Goal: Information Seeking & Learning: Find specific fact

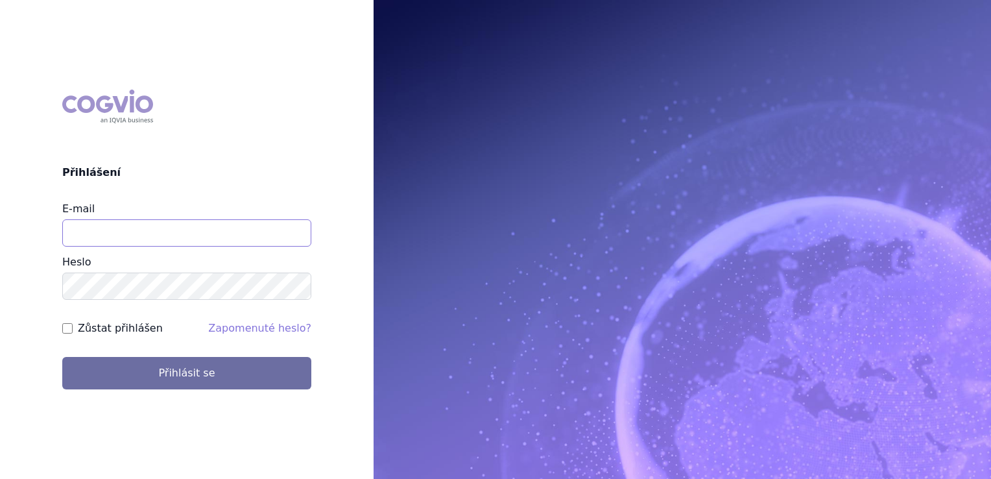
click at [171, 221] on input "E-mail" at bounding box center [186, 232] width 249 height 27
click at [221, 238] on input "E-mail" at bounding box center [186, 232] width 249 height 27
type input "klara.koubkova.ext@boehringer-ingelheim.com"
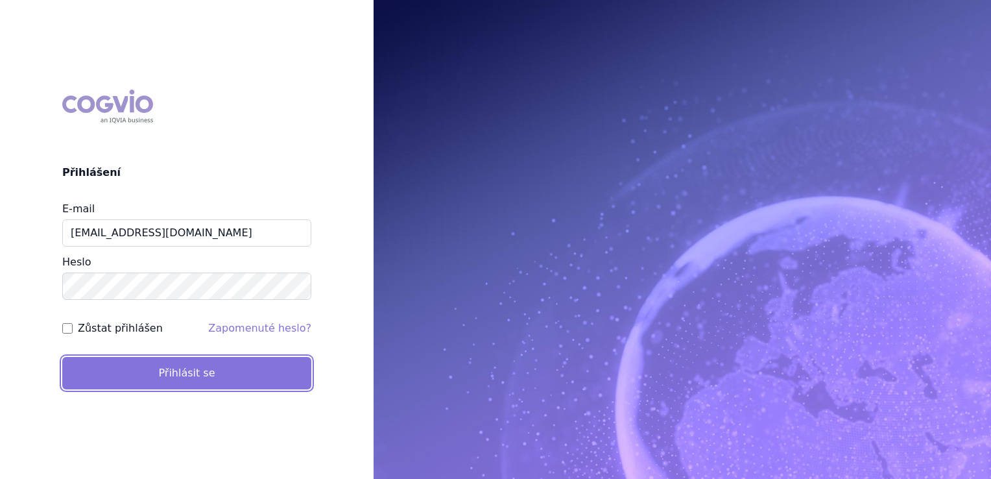
click at [235, 384] on button "Přihlásit se" at bounding box center [186, 373] width 249 height 32
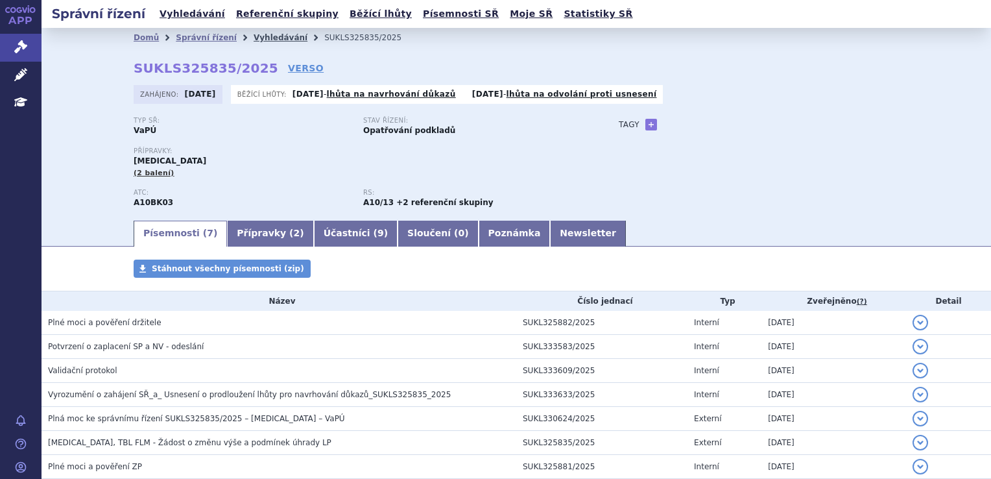
click at [254, 36] on link "Vyhledávání" at bounding box center [281, 37] width 54 height 9
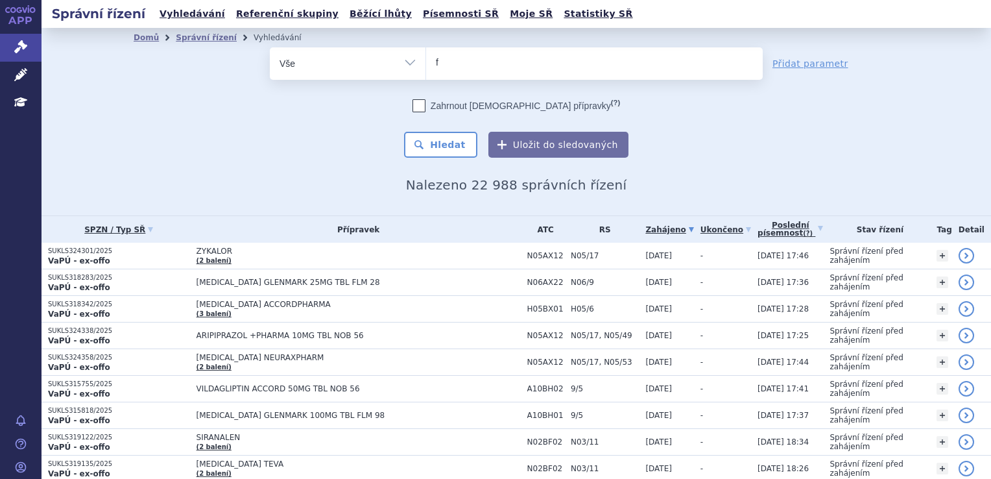
type input "fo"
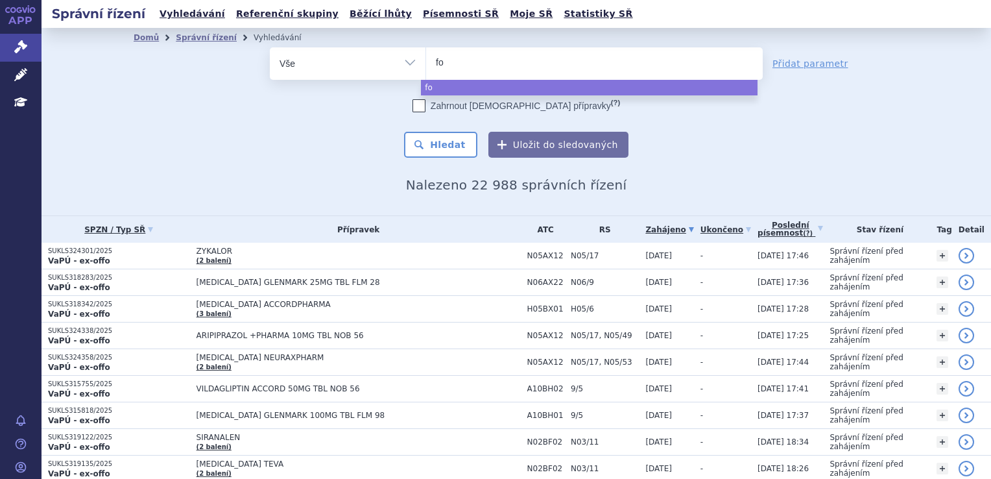
click at [542, 75] on span "fo" at bounding box center [594, 63] width 337 height 32
click at [426, 75] on select "fo" at bounding box center [425, 63] width 1 height 32
select select "fo"
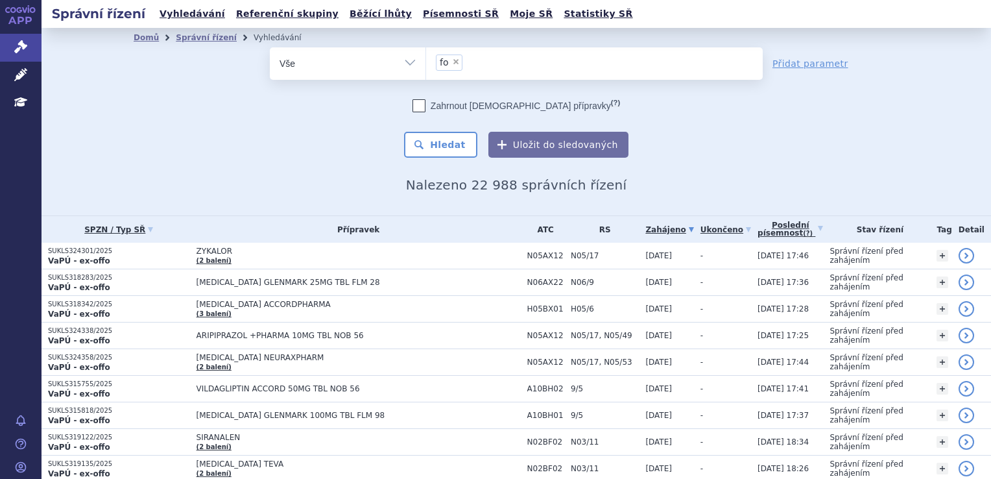
click at [449, 56] on li "× fo" at bounding box center [449, 62] width 27 height 16
click at [426, 56] on select "fo" at bounding box center [425, 63] width 1 height 32
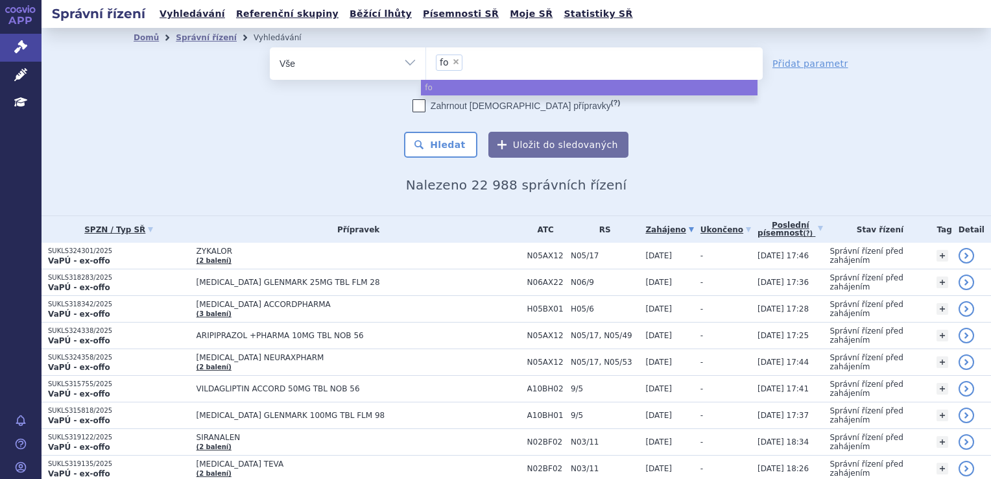
click at [449, 56] on li "× fo" at bounding box center [449, 62] width 27 height 16
click at [426, 56] on select "fo" at bounding box center [425, 63] width 1 height 32
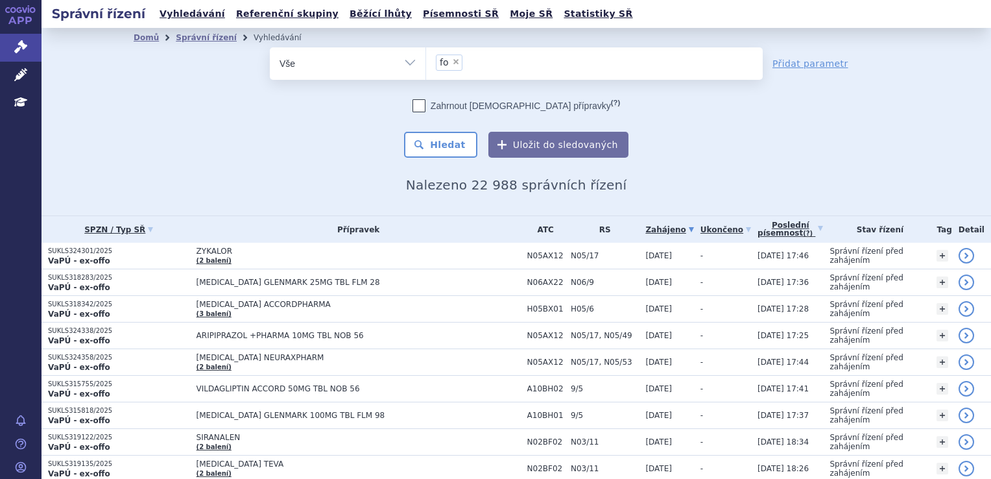
click at [452, 60] on span "×" at bounding box center [456, 62] width 8 height 8
click at [426, 60] on select "fo" at bounding box center [425, 63] width 1 height 32
select select
click at [451, 60] on ul at bounding box center [594, 60] width 337 height 27
click at [426, 60] on select "fo" at bounding box center [425, 63] width 1 height 32
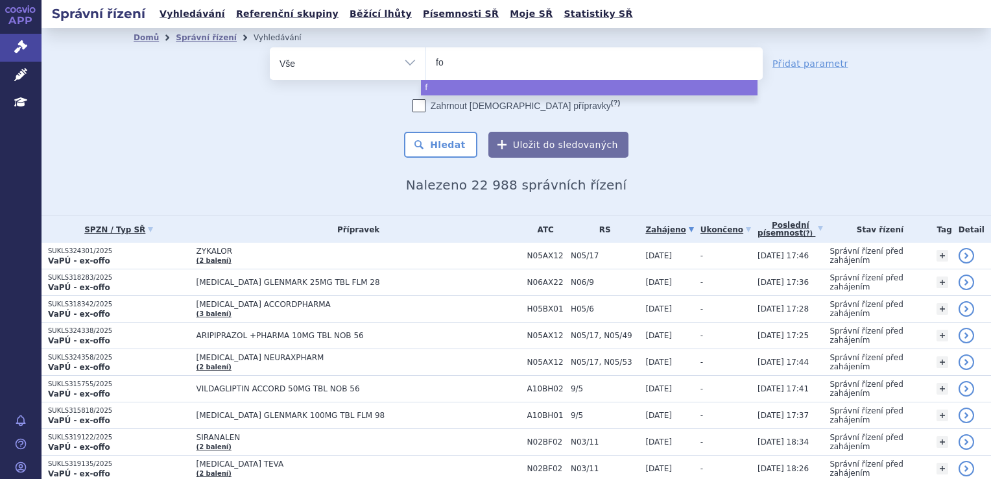
type input "for"
type input "forxi"
type input "forxiga"
select select "forxiga"
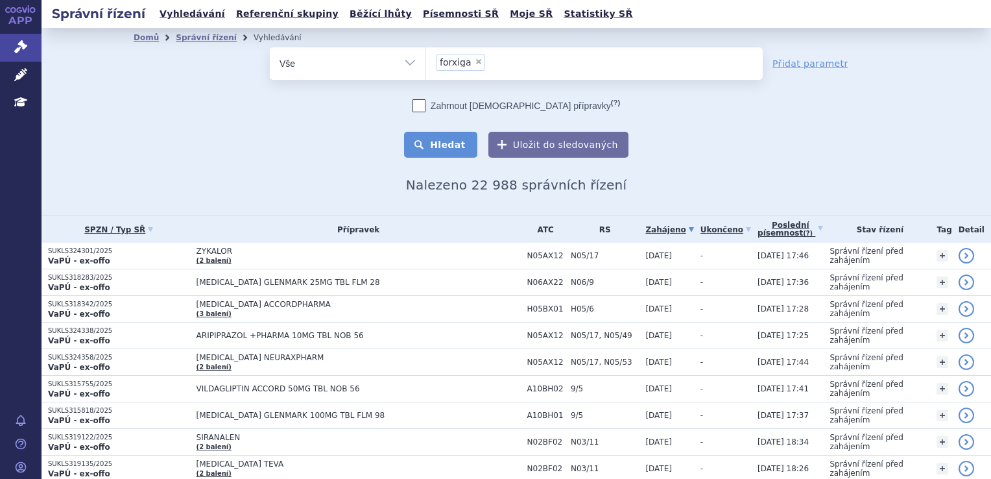
click at [453, 136] on button "Hledat" at bounding box center [440, 145] width 73 height 26
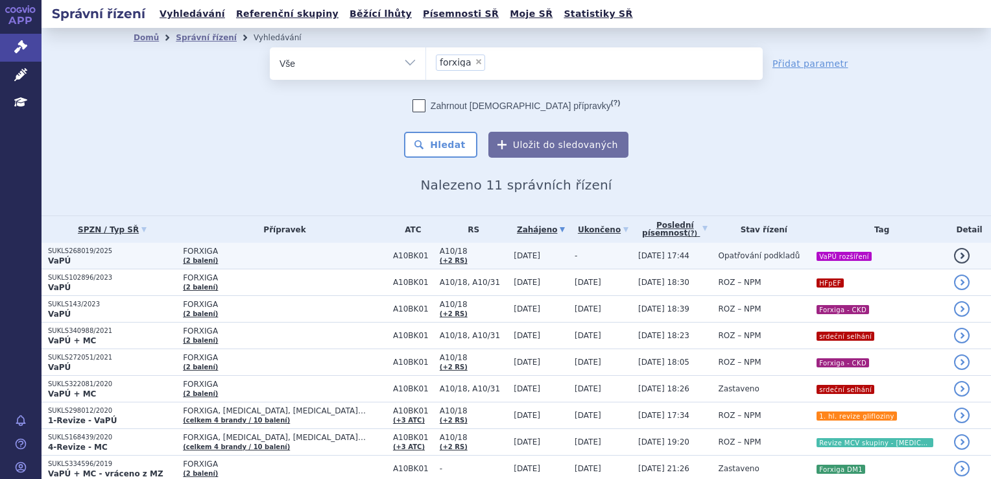
click at [269, 250] on span "FORXIGA" at bounding box center [285, 250] width 204 height 9
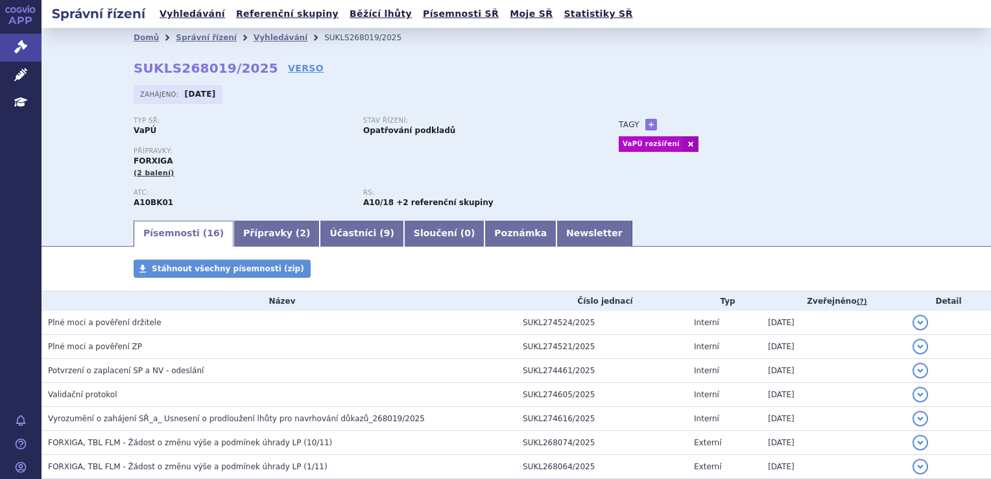
scroll to position [293, 0]
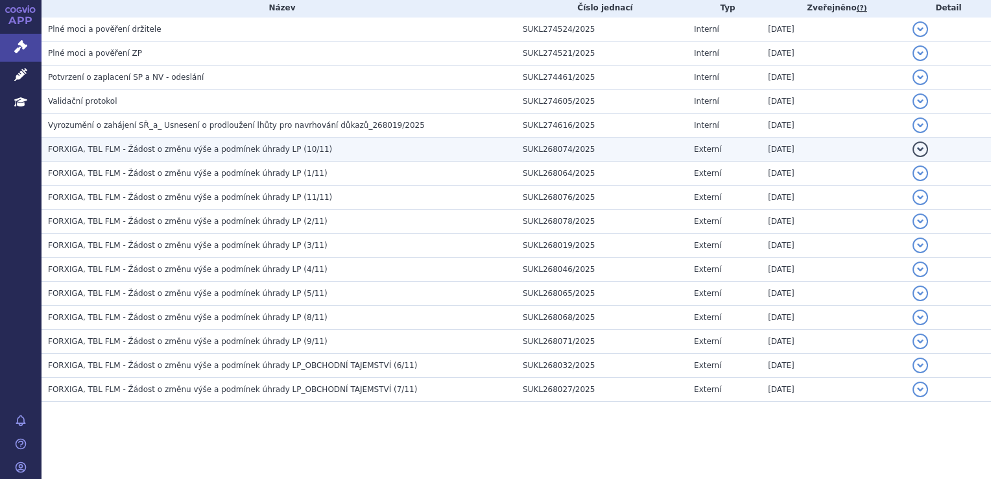
click at [267, 142] on td "FORXIGA, TBL FLM - Žádost o změnu výše a podmínek úhrady LP (10/11)" at bounding box center [279, 149] width 475 height 24
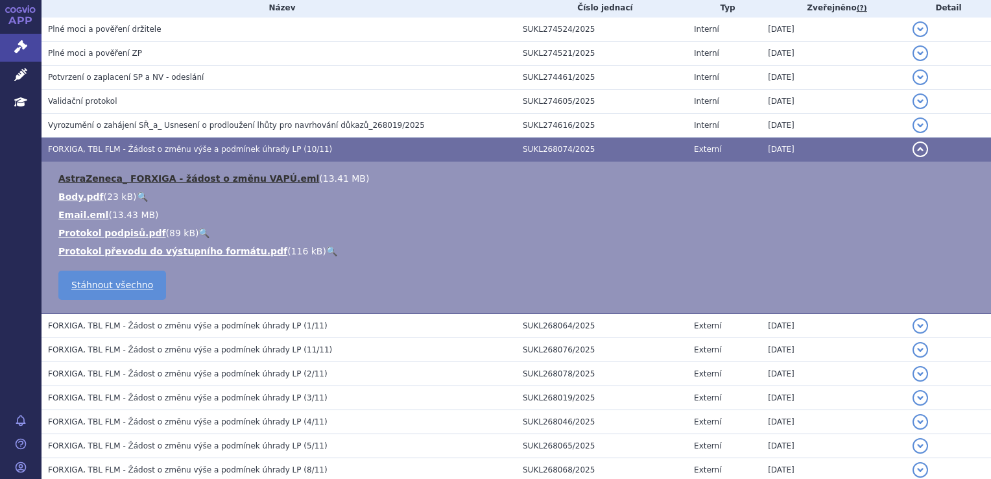
click at [228, 178] on link "AstraZeneca_ FORXIGA - žádost o změnu VAPÚ.eml" at bounding box center [188, 178] width 261 height 10
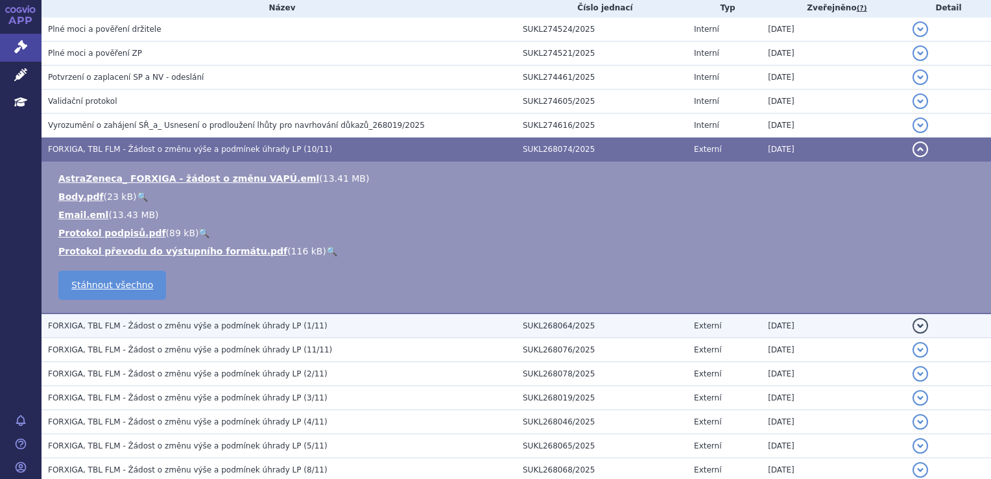
click at [236, 323] on span "FORXIGA, TBL FLM - Žádost o změnu výše a podmínek úhrady LP (1/11)" at bounding box center [188, 325] width 280 height 9
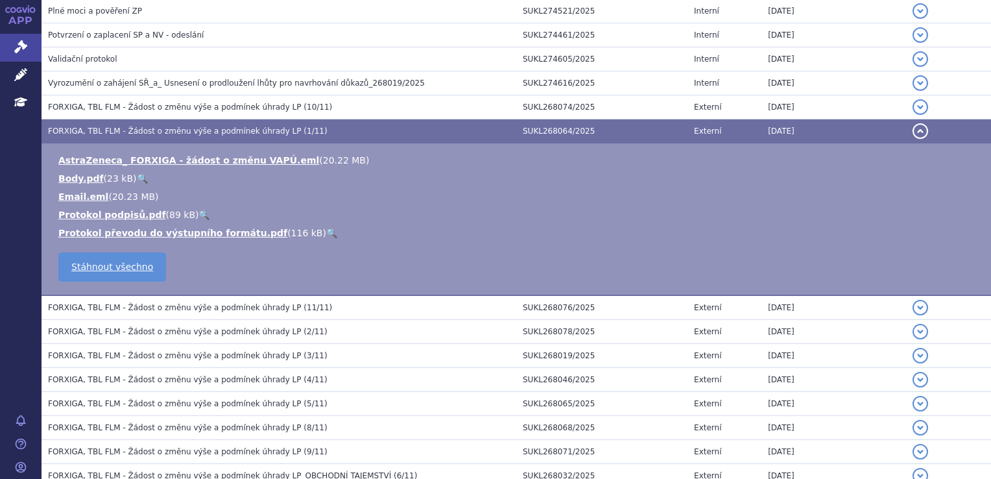
scroll to position [358, 0]
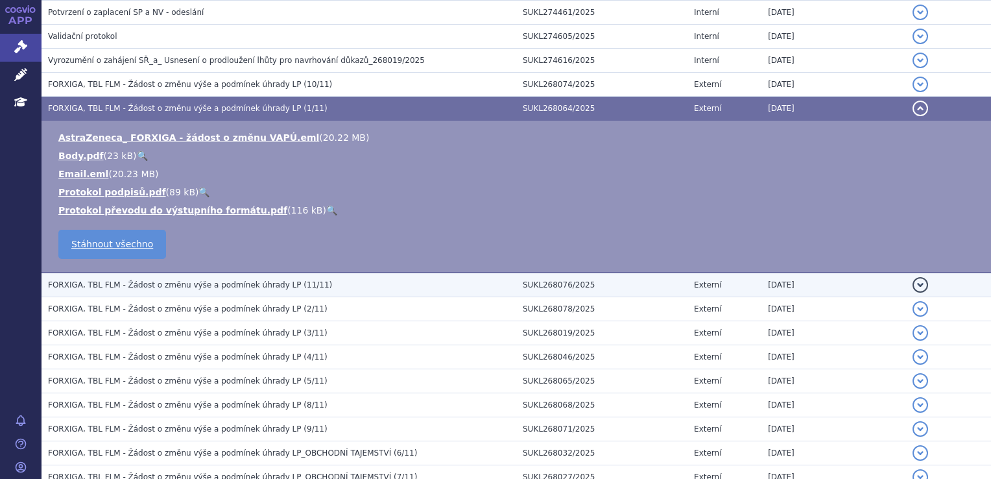
click at [247, 285] on span "FORXIGA, TBL FLM - Žádost o změnu výše a podmínek úhrady LP (11/11)" at bounding box center [190, 284] width 284 height 9
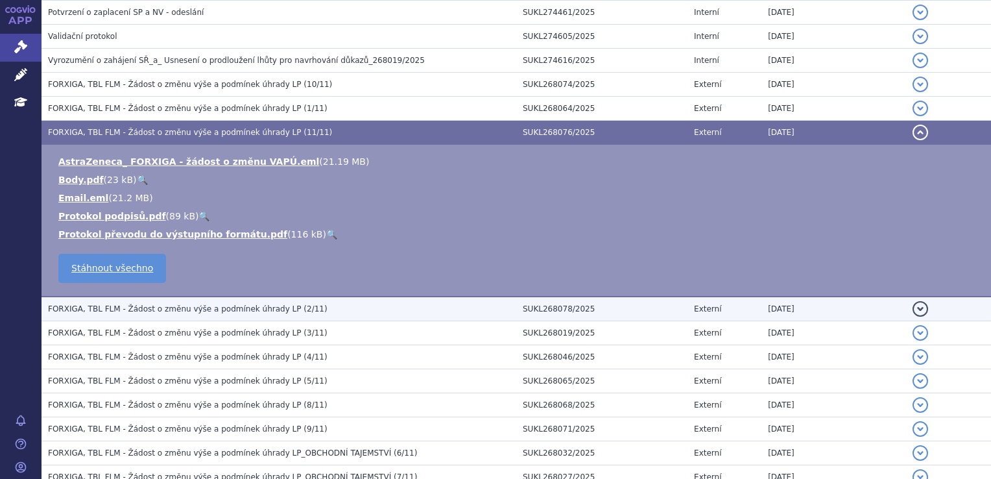
click at [251, 307] on span "FORXIGA, TBL FLM - Žádost o změnu výše a podmínek úhrady LP (2/11)" at bounding box center [188, 308] width 280 height 9
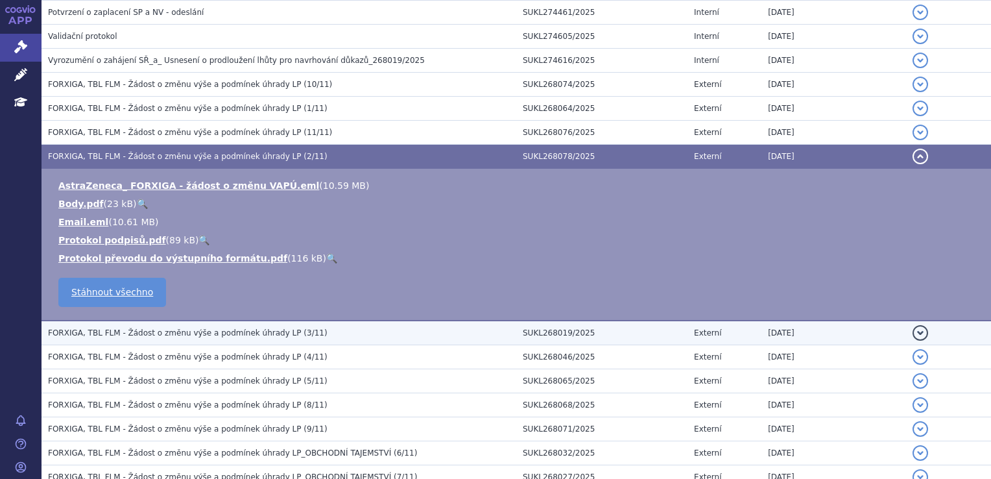
click at [249, 331] on span "FORXIGA, TBL FLM - Žádost o změnu výše a podmínek úhrady LP (3/11)" at bounding box center [188, 332] width 280 height 9
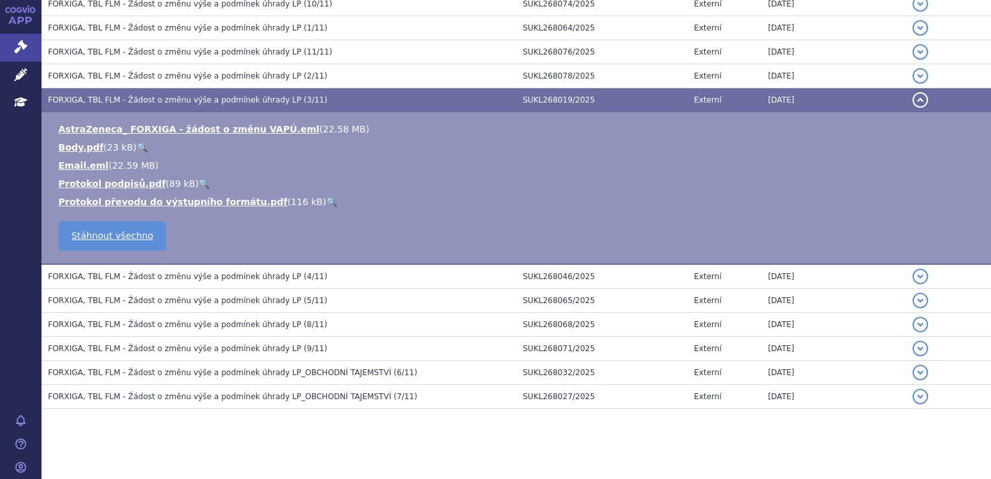
scroll to position [445, 0]
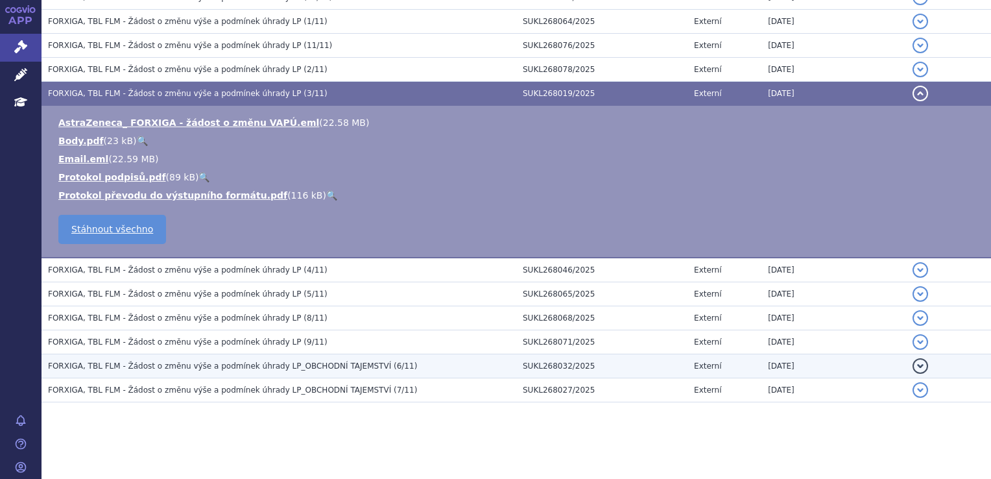
click at [262, 361] on span "FORXIGA, TBL FLM - Žádost o změnu výše a podmínek úhrady LP_OBCHODNÍ TAJEMSTVÍ …" at bounding box center [232, 365] width 369 height 9
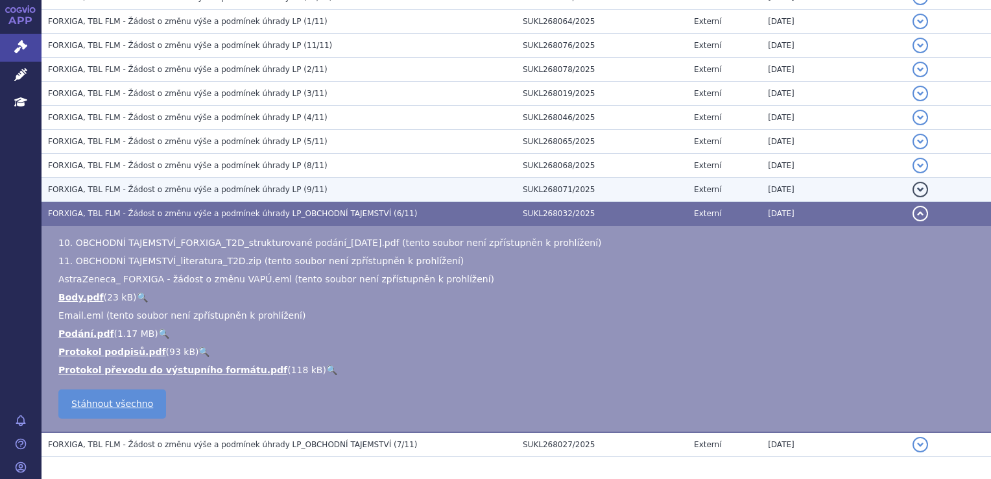
click at [229, 197] on td "FORXIGA, TBL FLM - Žádost o změnu výše a podmínek úhrady LP (9/11)" at bounding box center [279, 190] width 475 height 24
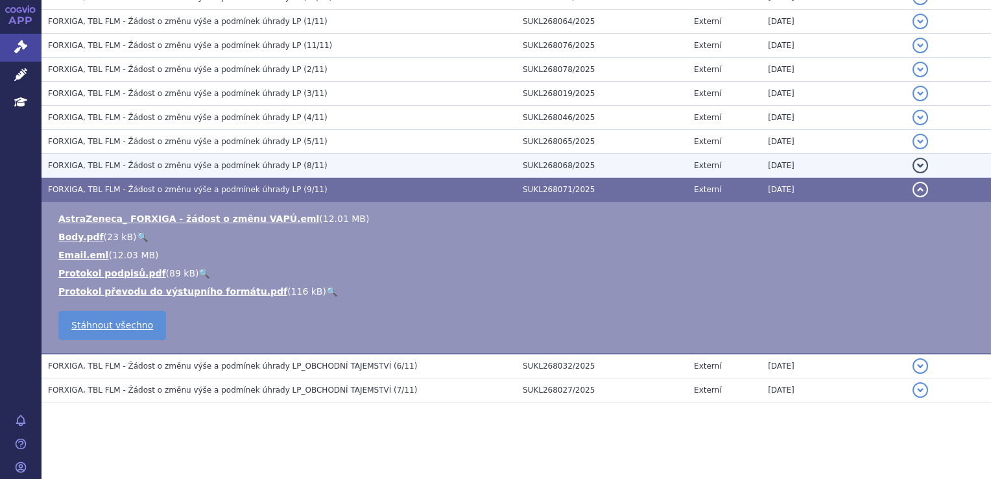
click at [229, 167] on span "FORXIGA, TBL FLM - Žádost o změnu výše a podmínek úhrady LP (8/11)" at bounding box center [188, 165] width 280 height 9
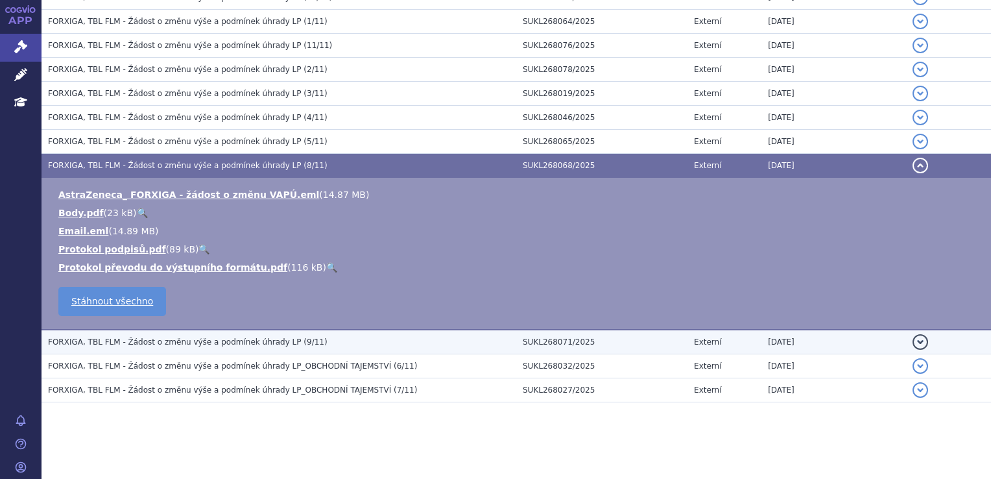
click at [192, 341] on span "FORXIGA, TBL FLM - Žádost o změnu výše a podmínek úhrady LP (9/11)" at bounding box center [188, 341] width 280 height 9
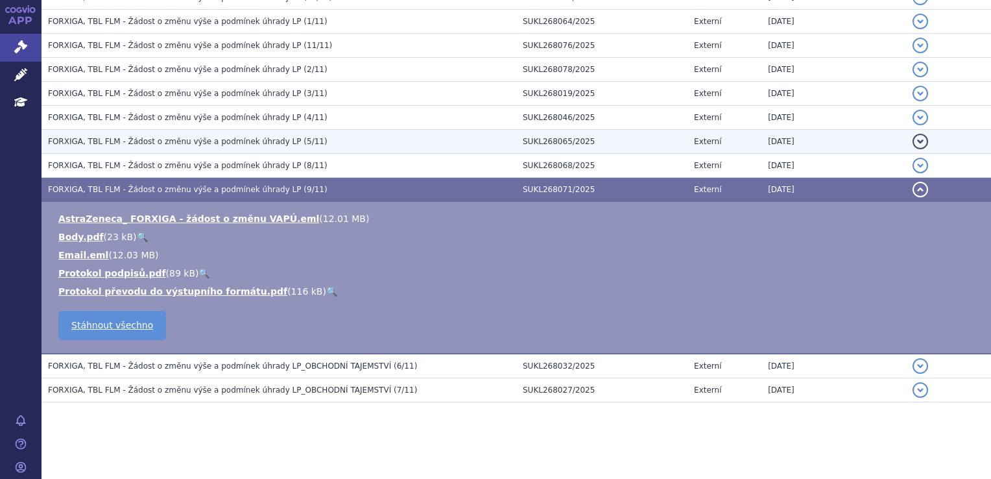
click at [206, 141] on span "FORXIGA, TBL FLM - Žádost o změnu výše a podmínek úhrady LP (5/11)" at bounding box center [188, 141] width 280 height 9
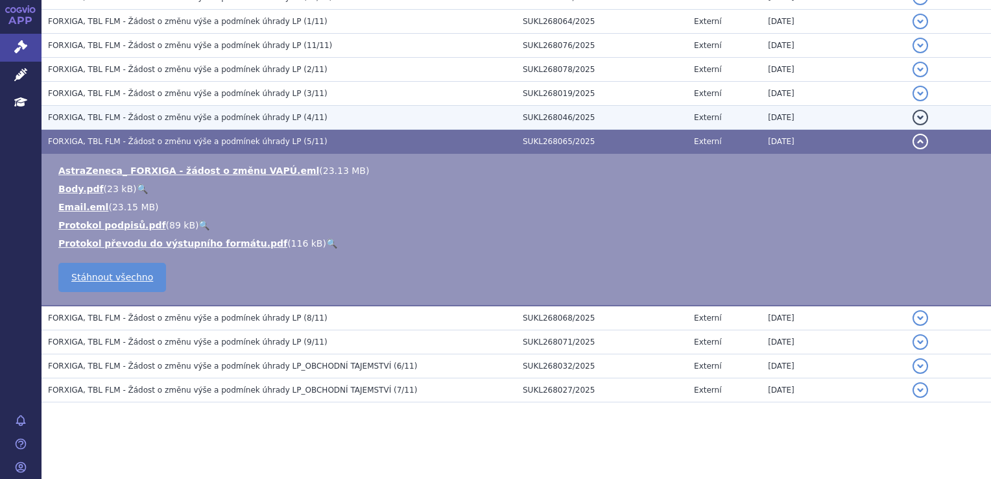
click at [213, 115] on span "FORXIGA, TBL FLM - Žádost o změnu výše a podmínek úhrady LP (4/11)" at bounding box center [188, 117] width 280 height 9
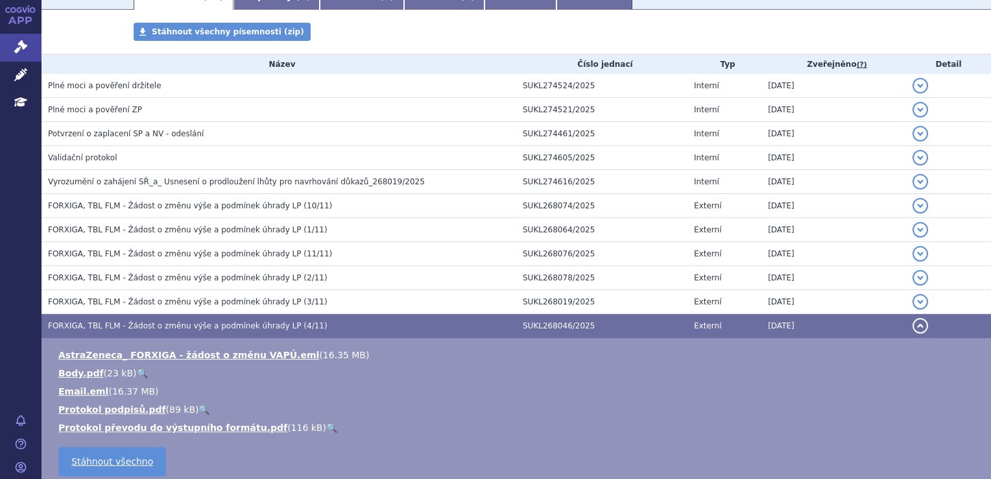
scroll to position [121, 0]
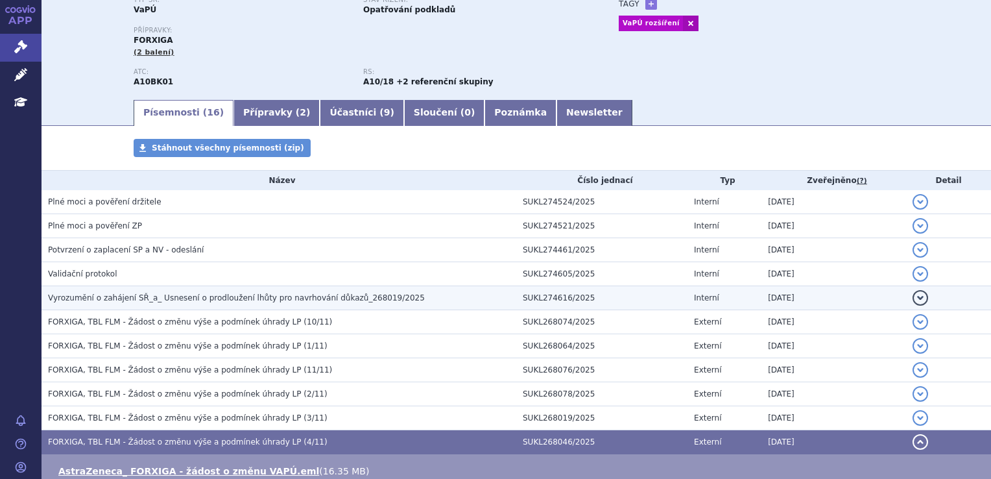
click at [166, 296] on span "Vyrozumění o zahájení SŘ_a_ Usnesení o prodloužení lhůty pro navrhování důkazů_…" at bounding box center [236, 297] width 377 height 9
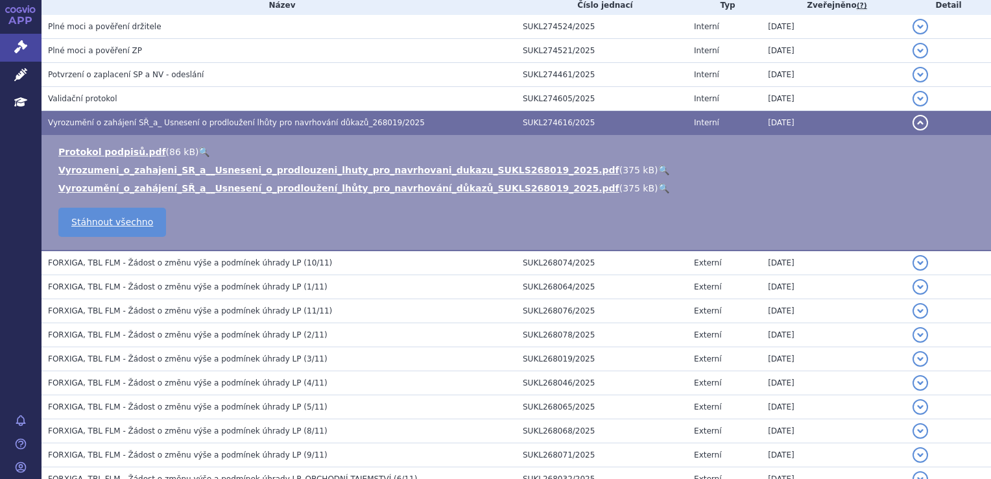
scroll to position [315, 0]
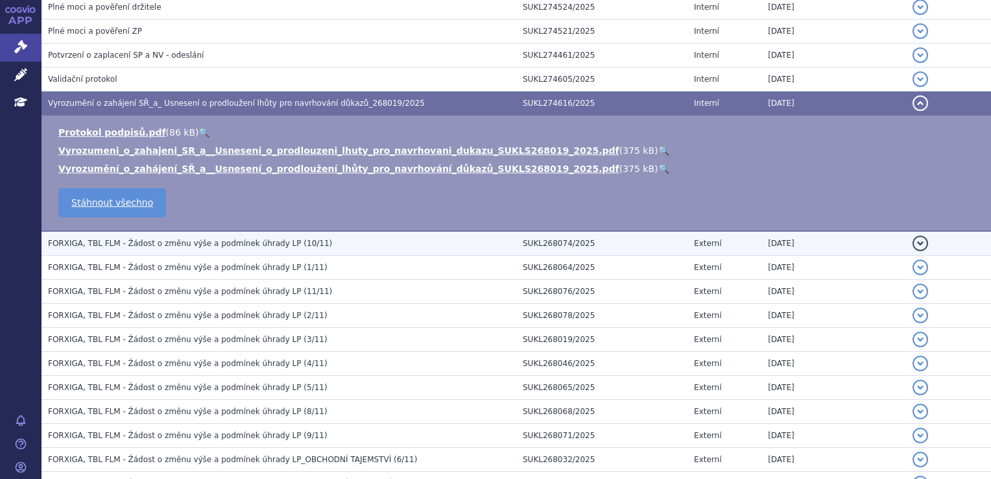
click at [191, 240] on span "FORXIGA, TBL FLM - Žádost o změnu výše a podmínek úhrady LP (10/11)" at bounding box center [190, 243] width 284 height 9
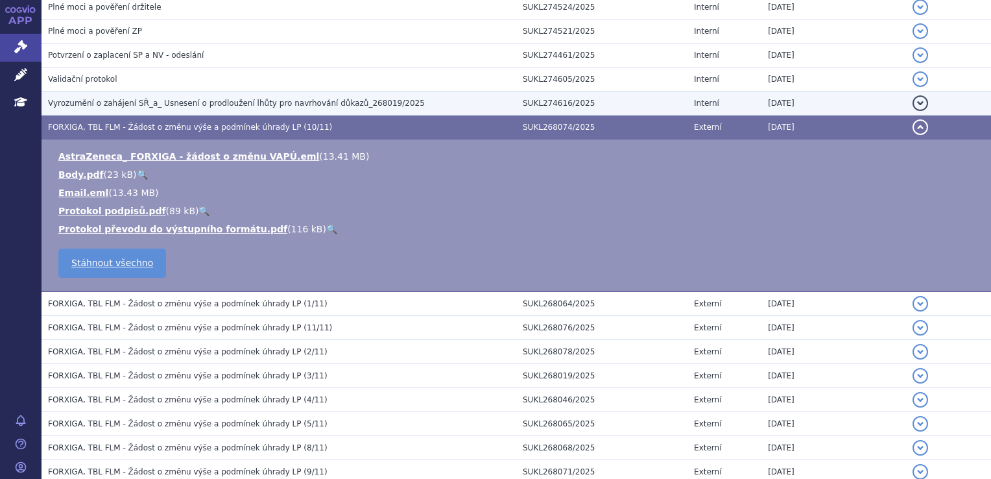
click at [223, 102] on span "Vyrozumění o zahájení SŘ_a_ Usnesení o prodloužení lhůty pro navrhování důkazů_…" at bounding box center [236, 103] width 377 height 9
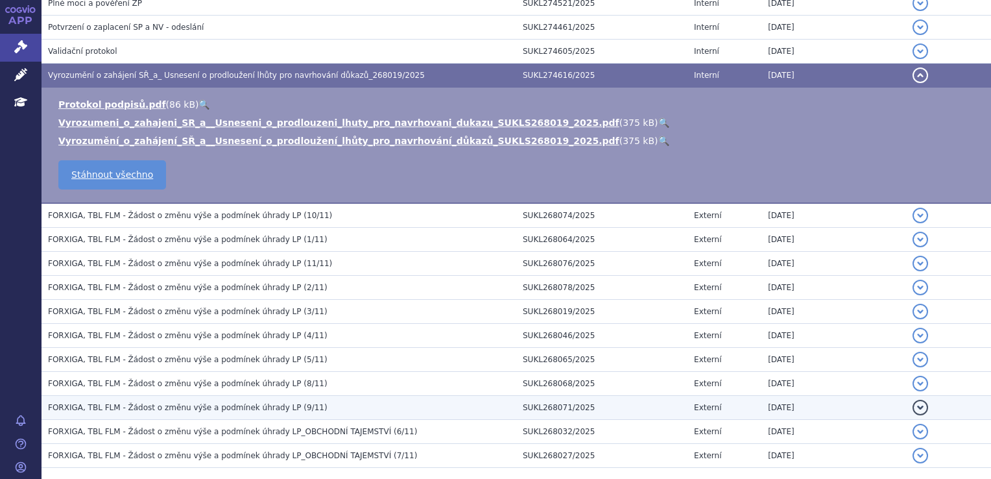
scroll to position [279, 0]
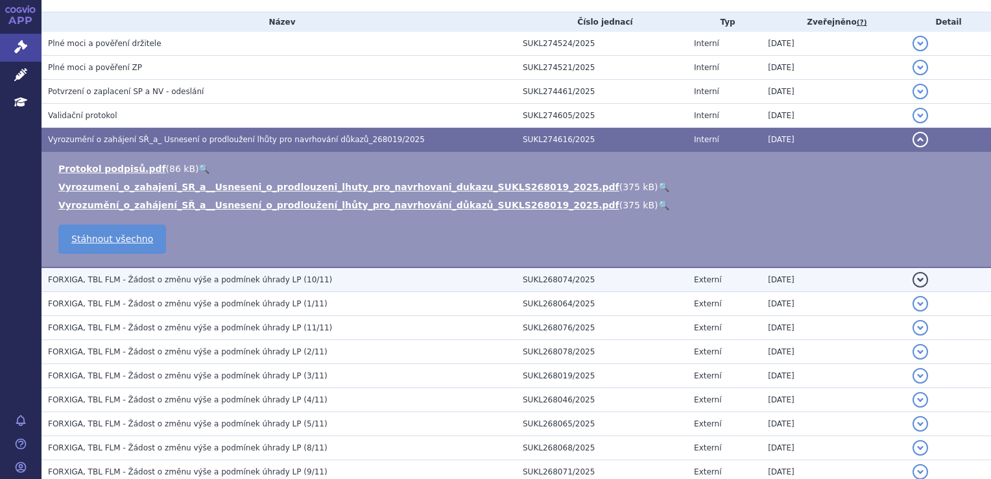
click at [195, 281] on span "FORXIGA, TBL FLM - Žádost o změnu výše a podmínek úhrady LP (10/11)" at bounding box center [190, 279] width 284 height 9
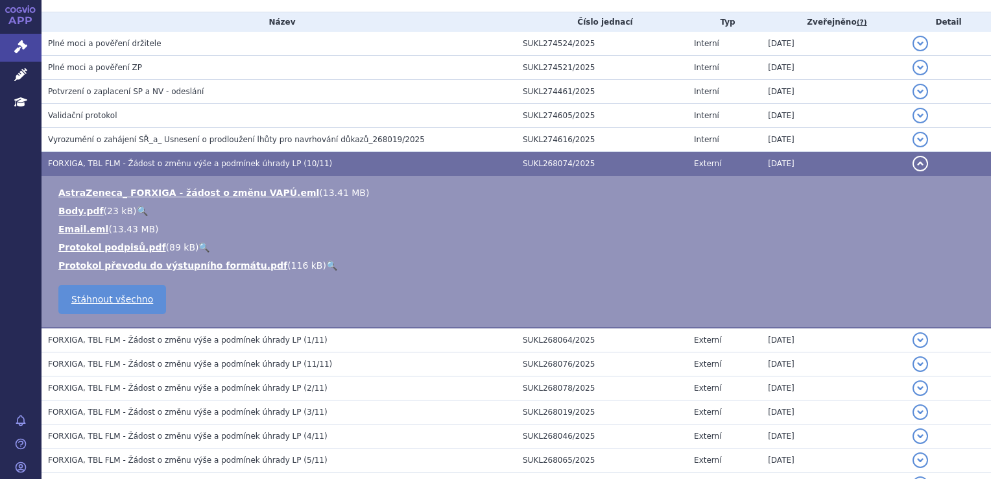
scroll to position [344, 0]
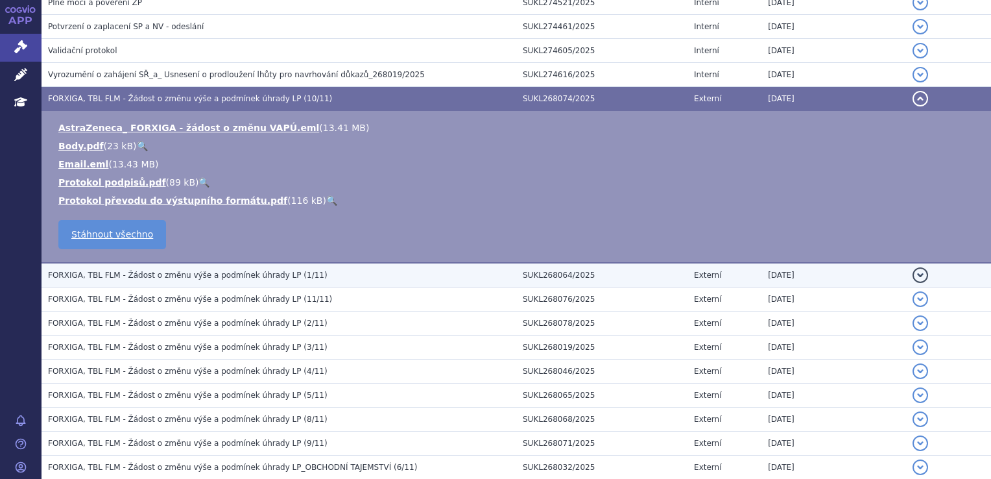
click at [195, 282] on td "FORXIGA, TBL FLM - Žádost o změnu výše a podmínek úhrady LP (1/11)" at bounding box center [279, 275] width 475 height 25
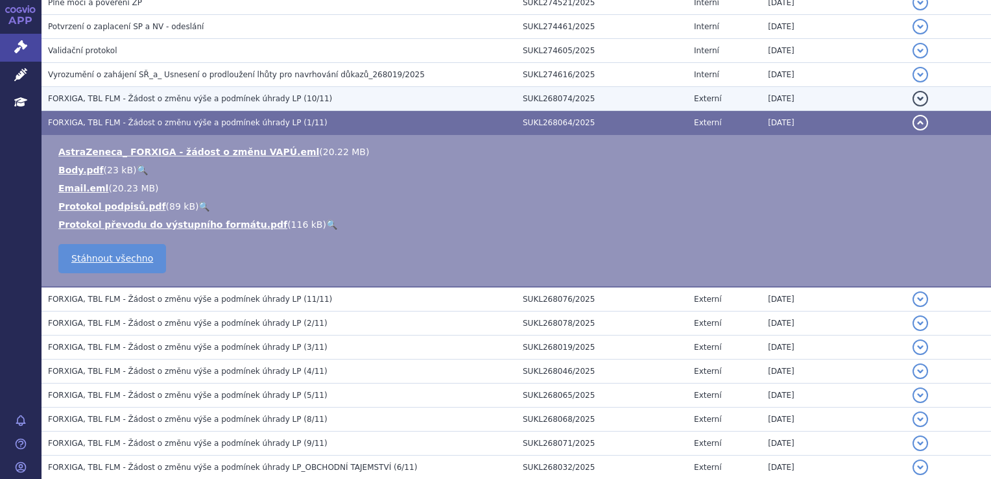
click at [199, 100] on span "FORXIGA, TBL FLM - Žádost o změnu výše a podmínek úhrady LP (10/11)" at bounding box center [190, 98] width 284 height 9
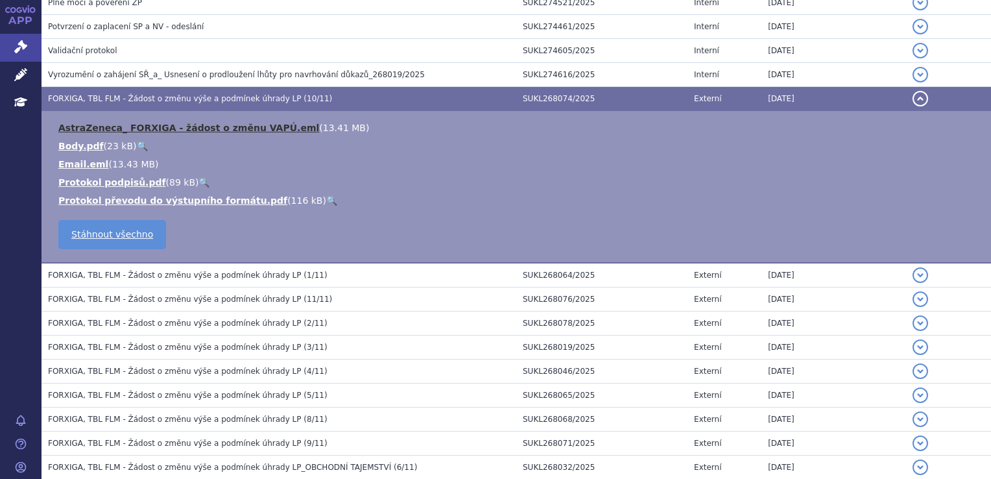
click at [197, 133] on link "AstraZeneca_ FORXIGA - žádost o změnu VAPÚ.eml" at bounding box center [188, 128] width 261 height 10
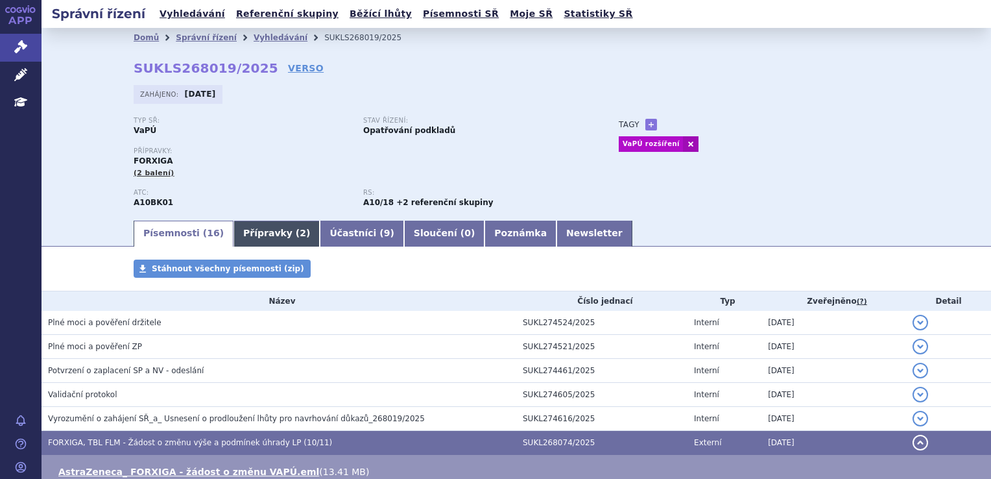
click at [263, 233] on link "Přípravky ( 2 )" at bounding box center [276, 234] width 86 height 26
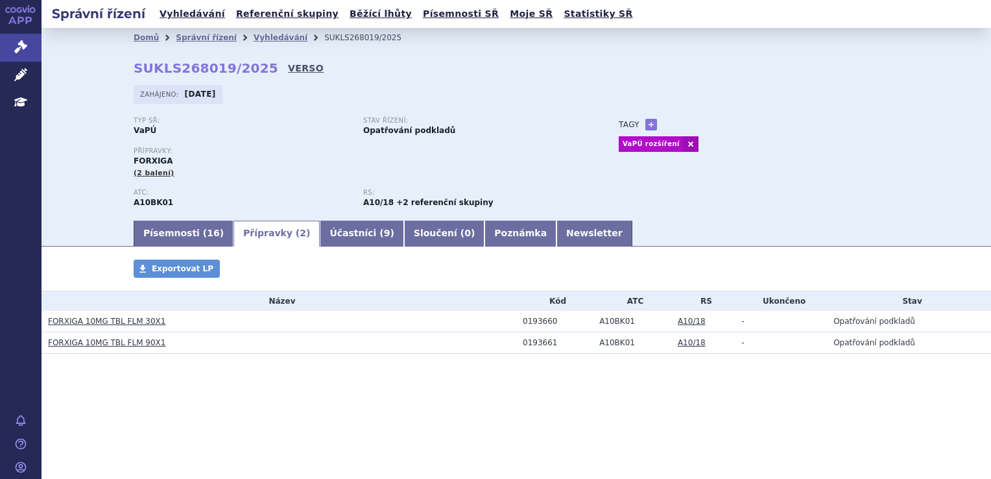
click at [288, 63] on link "VERSO" at bounding box center [306, 68] width 36 height 13
